Goal: Task Accomplishment & Management: Manage account settings

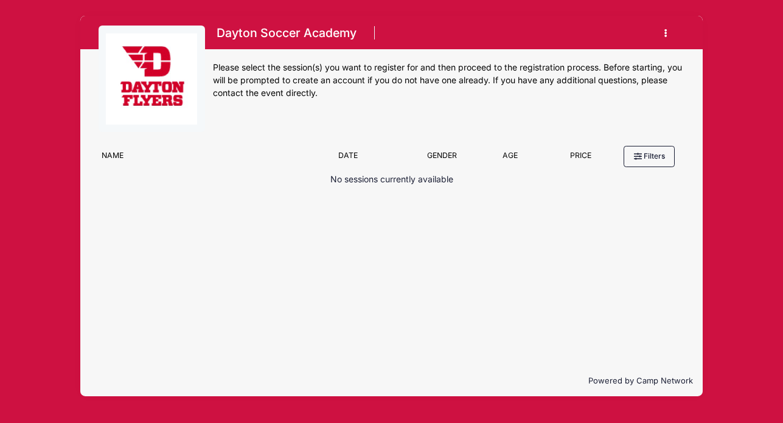
click at [668, 33] on button "button" at bounding box center [668, 32] width 33 height 21
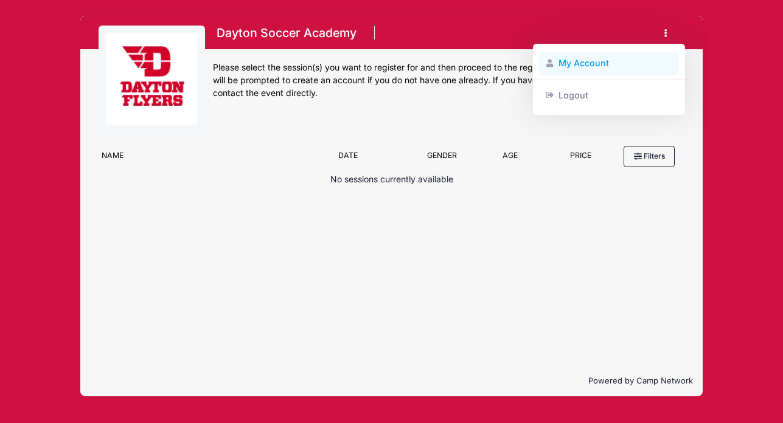
click at [617, 64] on link "My Account" at bounding box center [609, 63] width 140 height 23
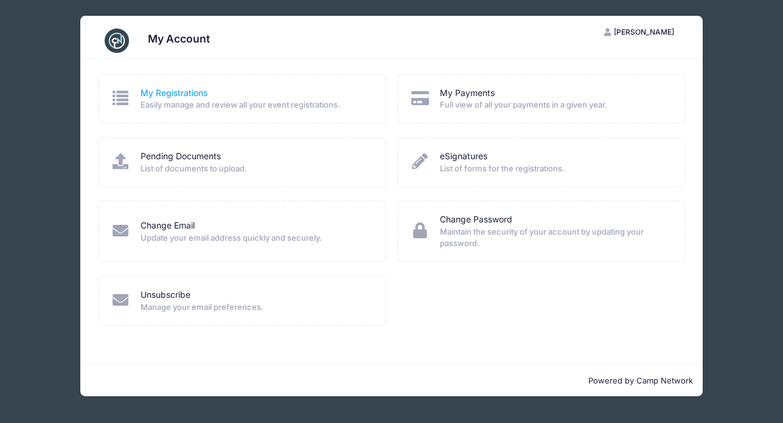
click at [161, 94] on link "My Registrations" at bounding box center [173, 93] width 67 height 13
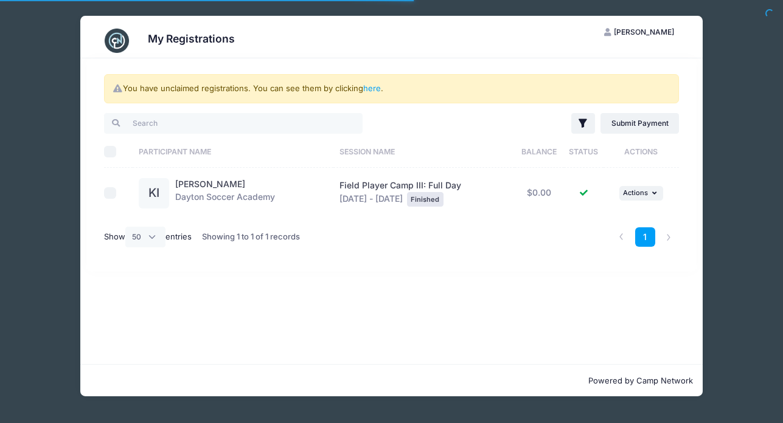
select select "50"
click at [654, 192] on icon "button" at bounding box center [655, 193] width 7 height 7
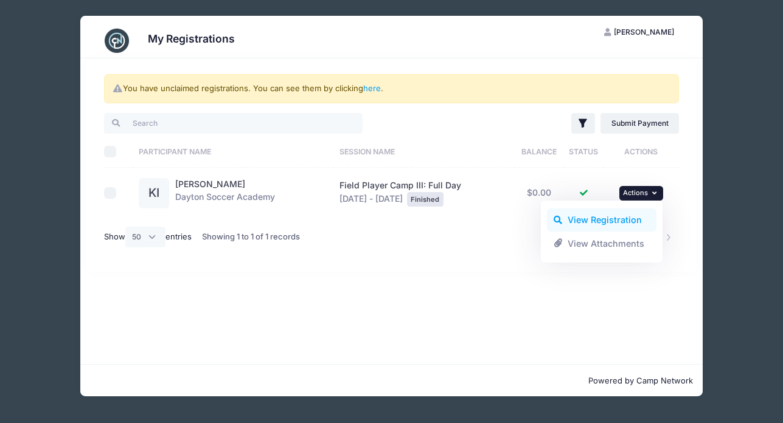
click at [618, 219] on link "View Registration" at bounding box center [602, 220] width 110 height 23
